Goal: Navigation & Orientation: Understand site structure

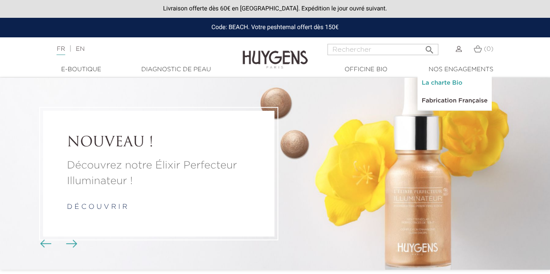
click at [453, 80] on link "La charte Bio" at bounding box center [454, 83] width 74 height 18
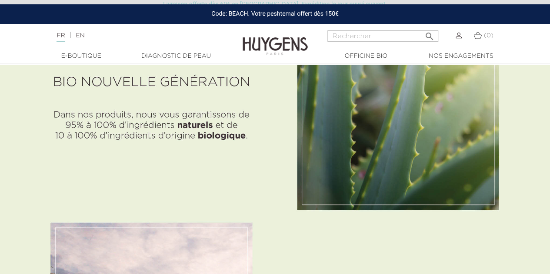
scroll to position [348, 0]
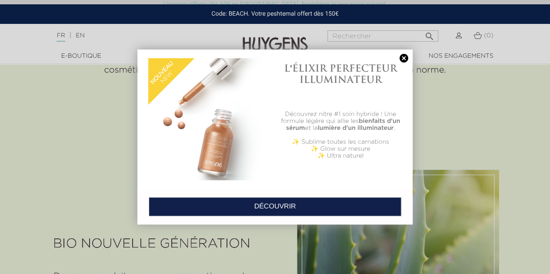
drag, startPoint x: 403, startPoint y: 58, endPoint x: 397, endPoint y: 58, distance: 5.7
click at [403, 58] on link at bounding box center [404, 58] width 12 height 9
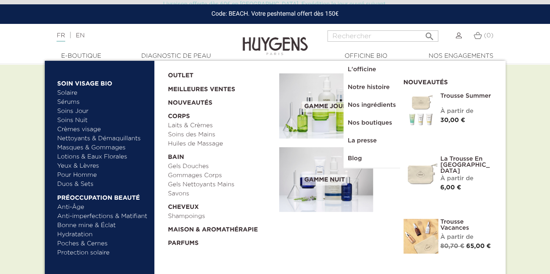
scroll to position [522, 0]
click at [184, 215] on link "Shampoings" at bounding box center [220, 216] width 105 height 9
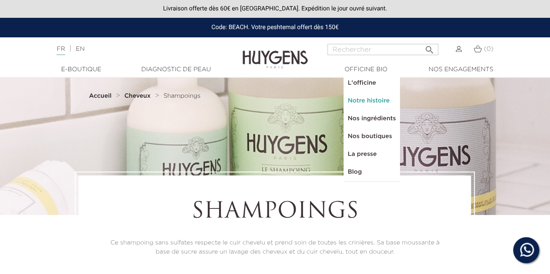
click at [369, 100] on link "Notre histoire" at bounding box center [371, 101] width 57 height 18
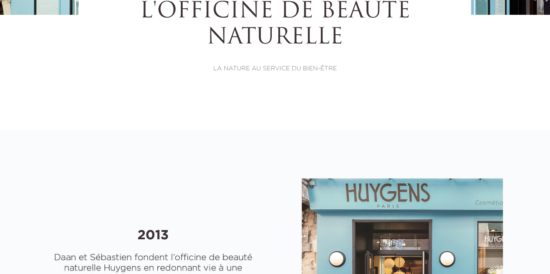
select select "FR"
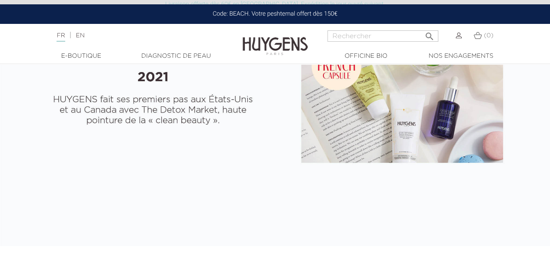
scroll to position [1391, 0]
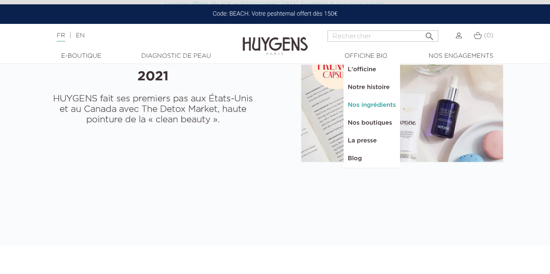
click at [369, 106] on link "Nos ingrédients" at bounding box center [371, 105] width 57 height 18
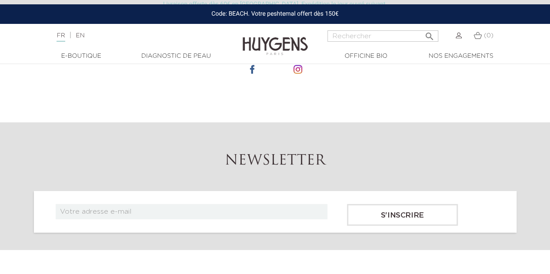
scroll to position [1261, 0]
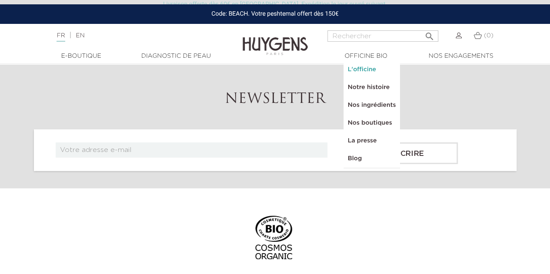
click at [359, 70] on link "L'officine" at bounding box center [371, 70] width 57 height 18
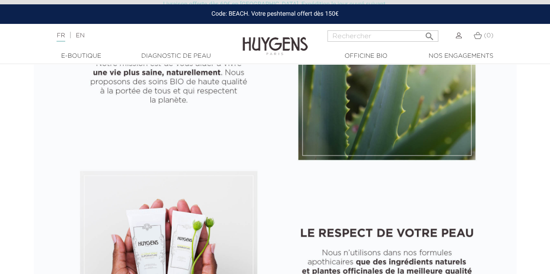
scroll to position [478, 0]
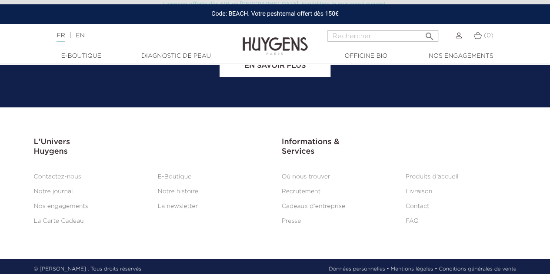
scroll to position [2016, 0]
